Goal: Browse casually

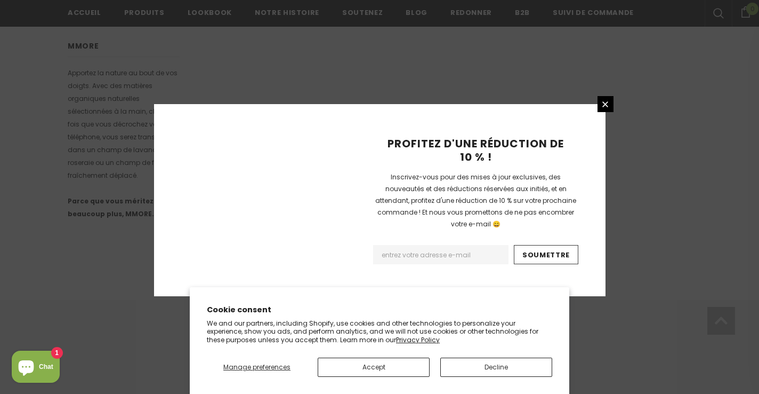
scroll to position [725, 0]
